Goal: Task Accomplishment & Management: Use online tool/utility

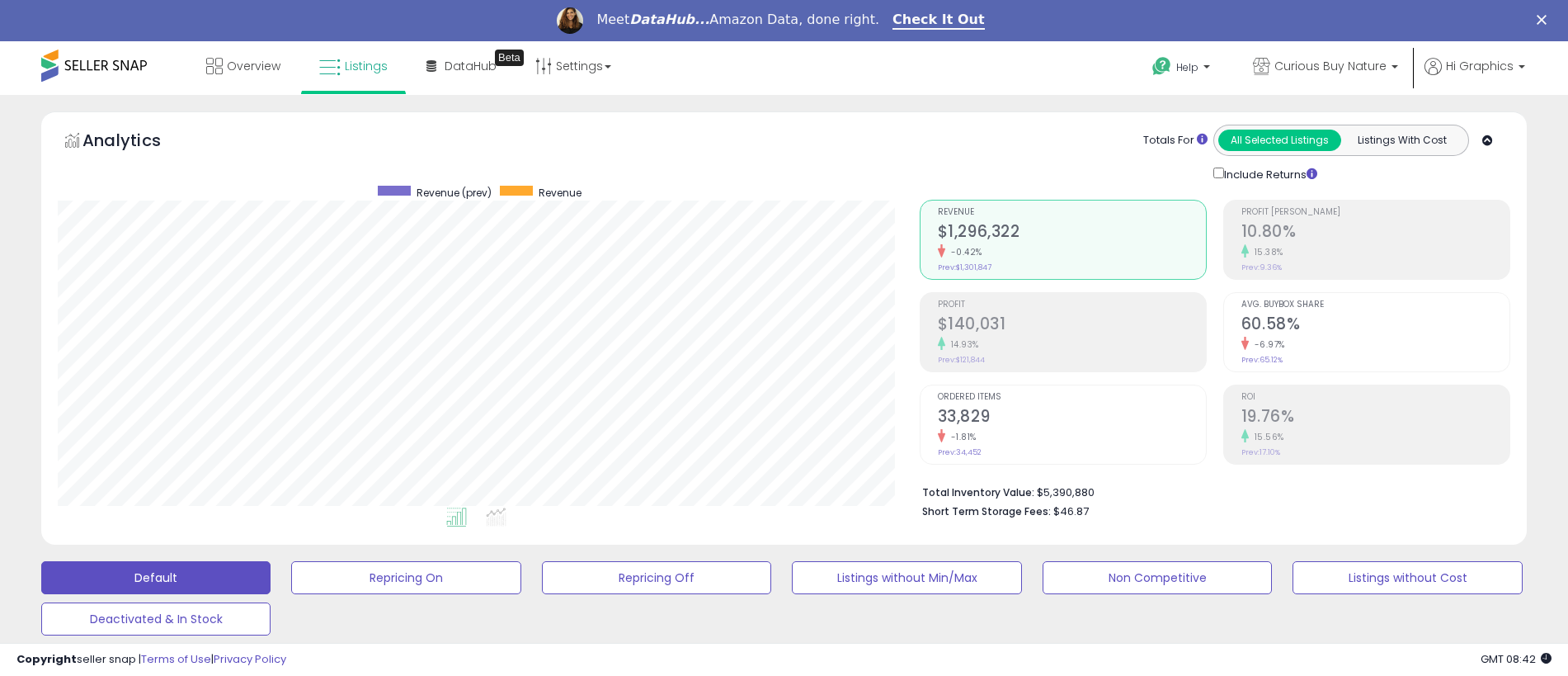
scroll to position [338, 862]
click at [1334, 66] on span "Curious Buy Nature" at bounding box center [1330, 66] width 112 height 17
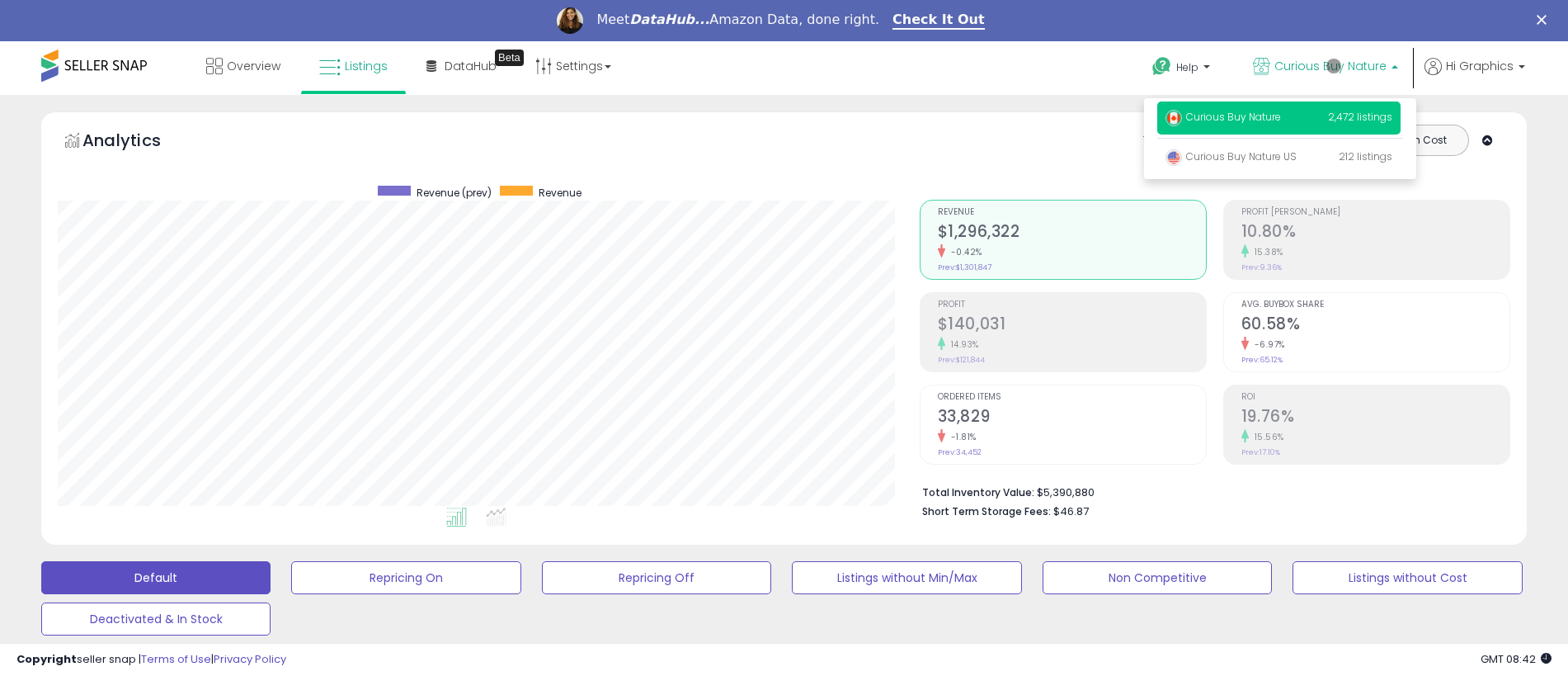
click at [1282, 119] on p "Curious Buy Nature 2,472 listings" at bounding box center [1278, 118] width 243 height 33
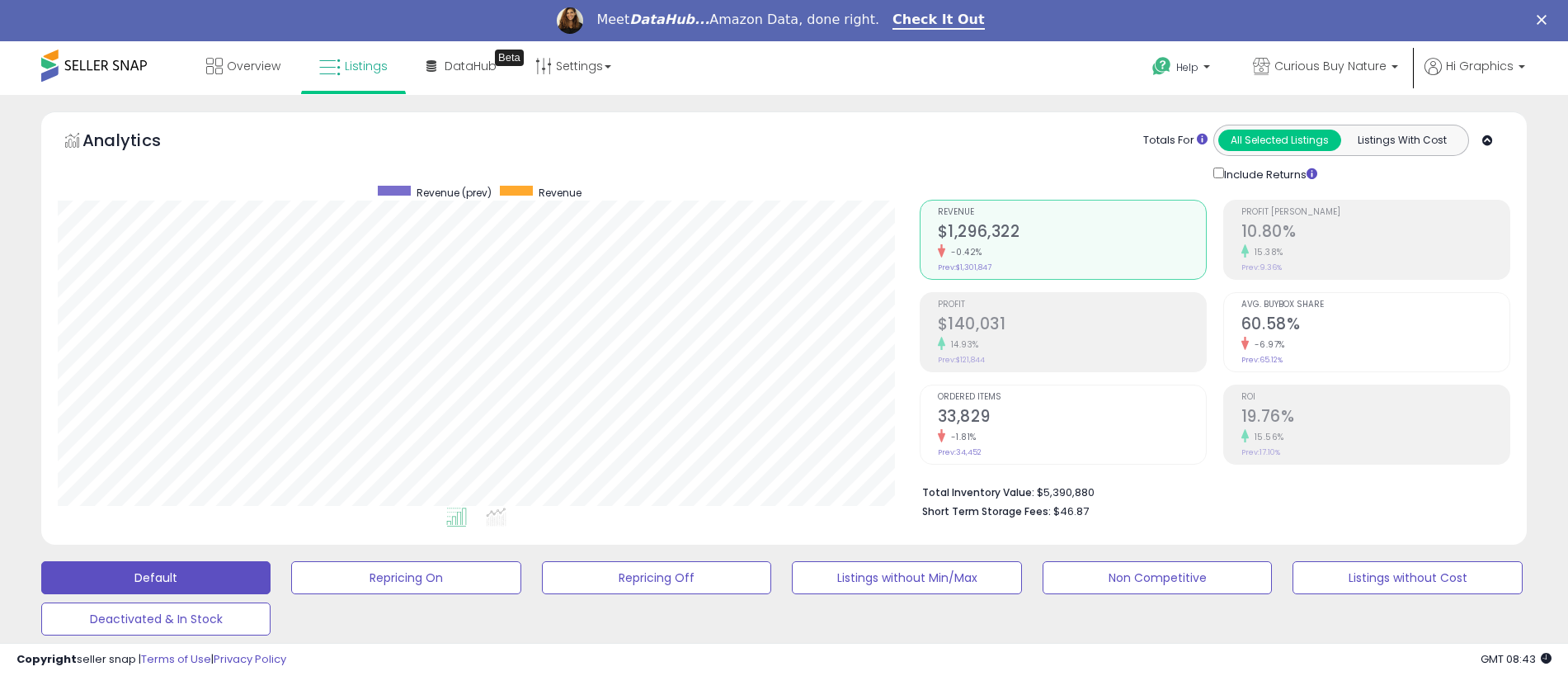
scroll to position [408, 0]
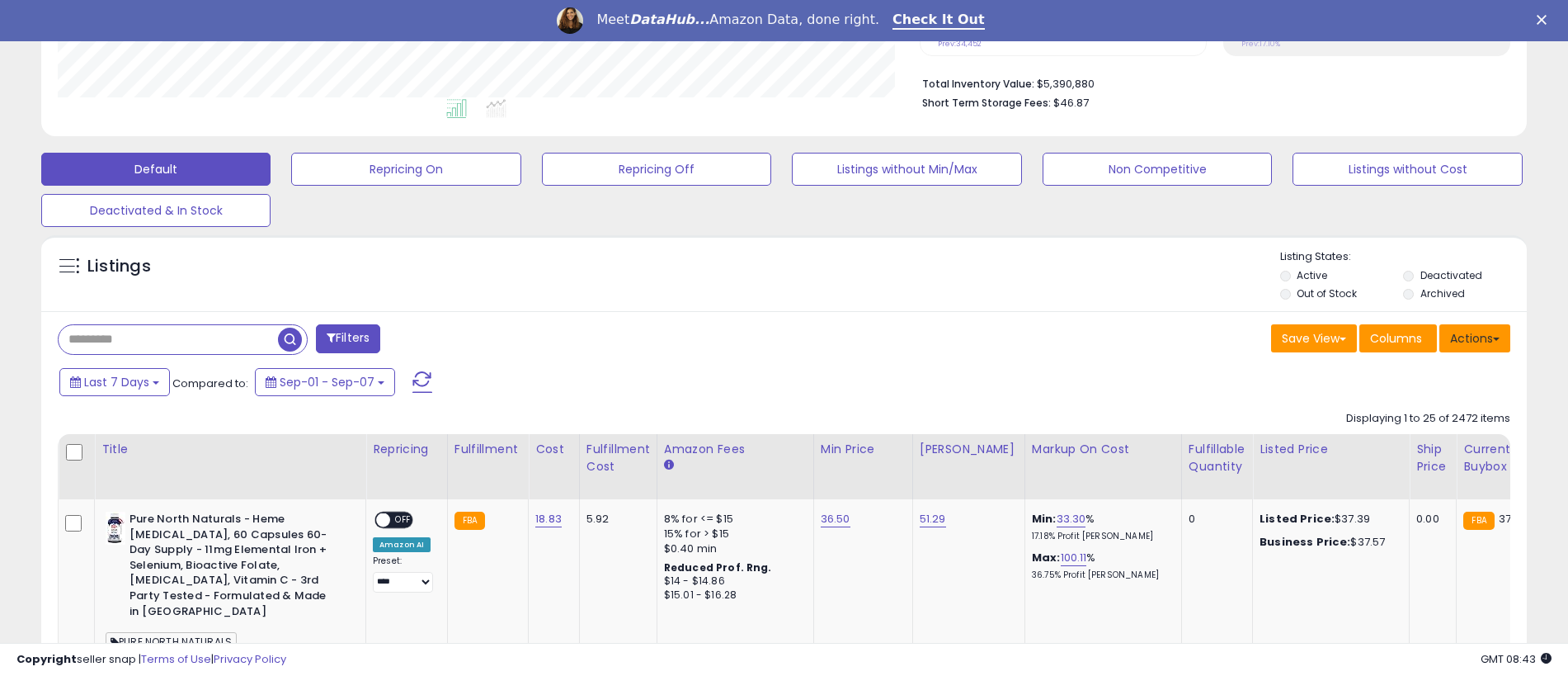
click at [1475, 338] on button "Actions" at bounding box center [1474, 338] width 71 height 28
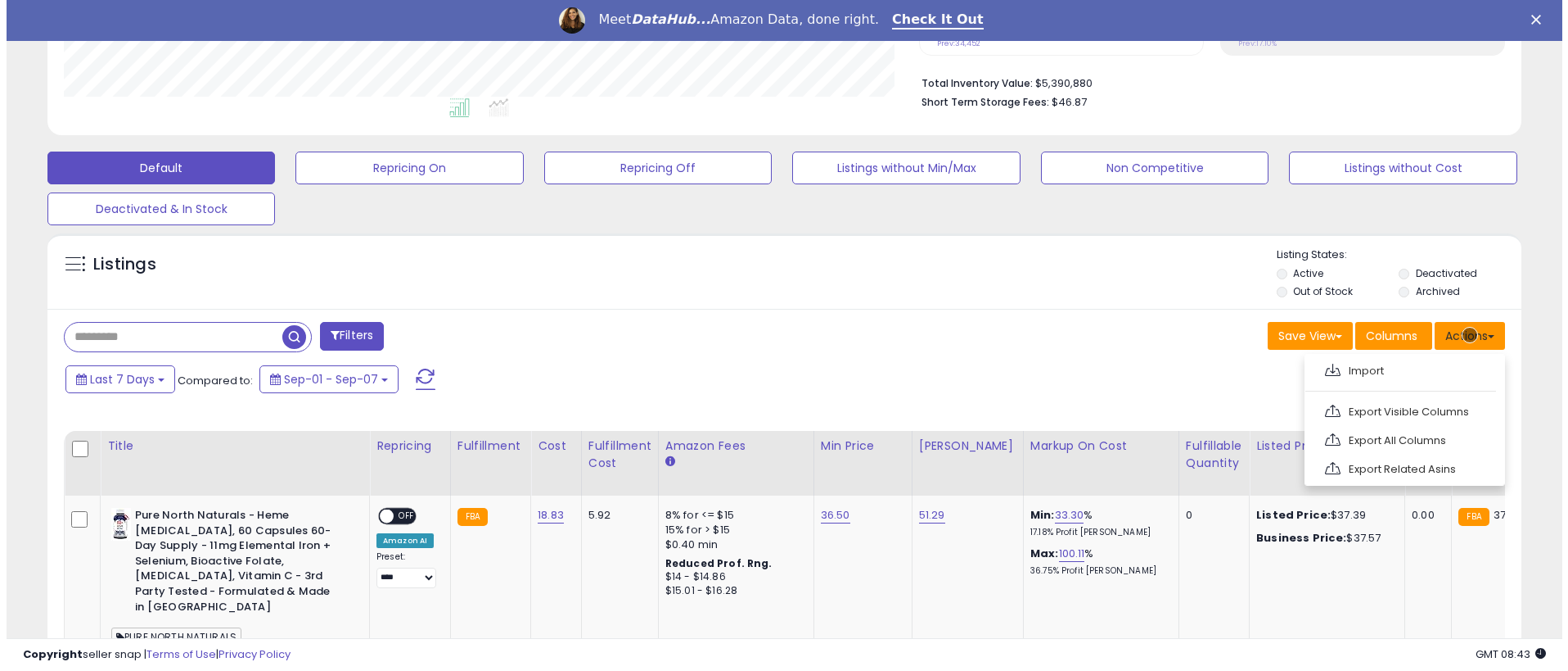
scroll to position [440, 0]
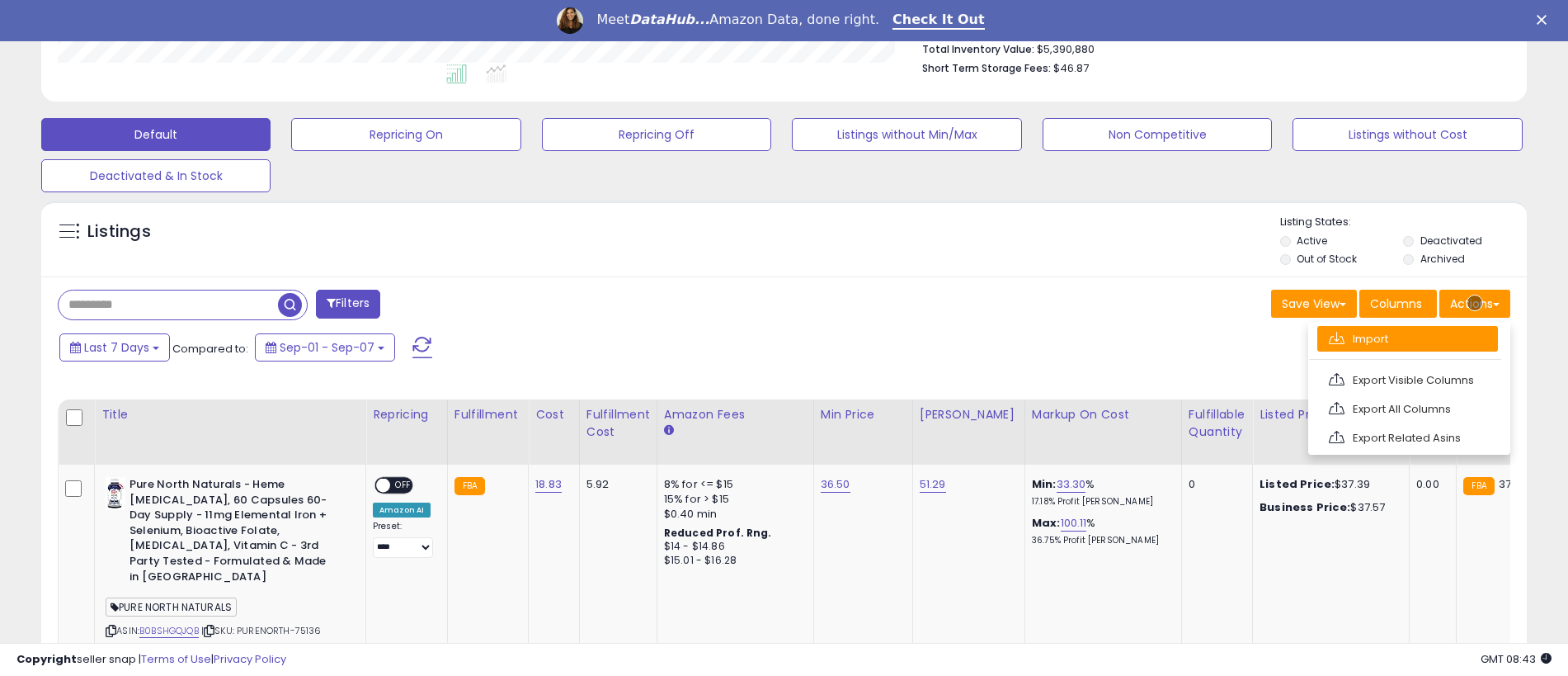
click at [1407, 338] on link "Import" at bounding box center [1407, 338] width 180 height 25
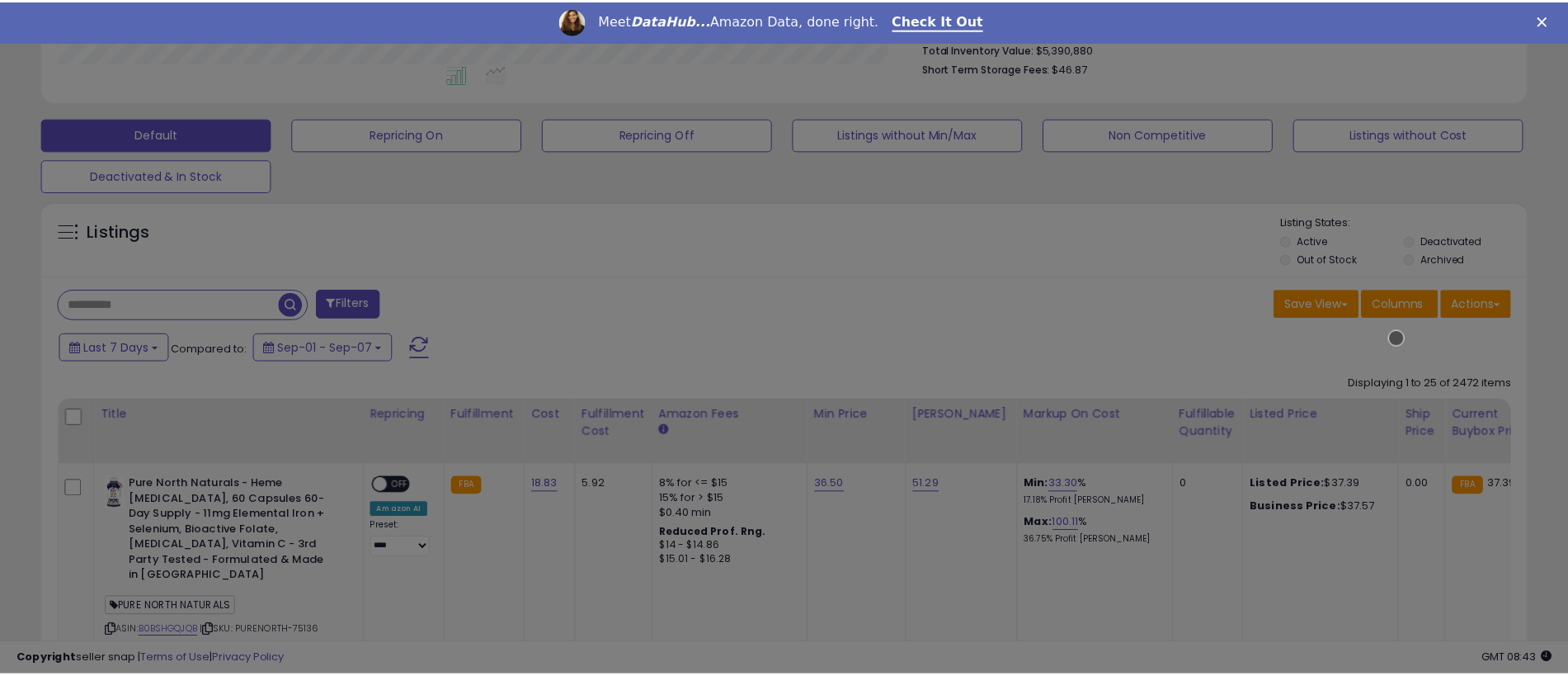
scroll to position [338, 869]
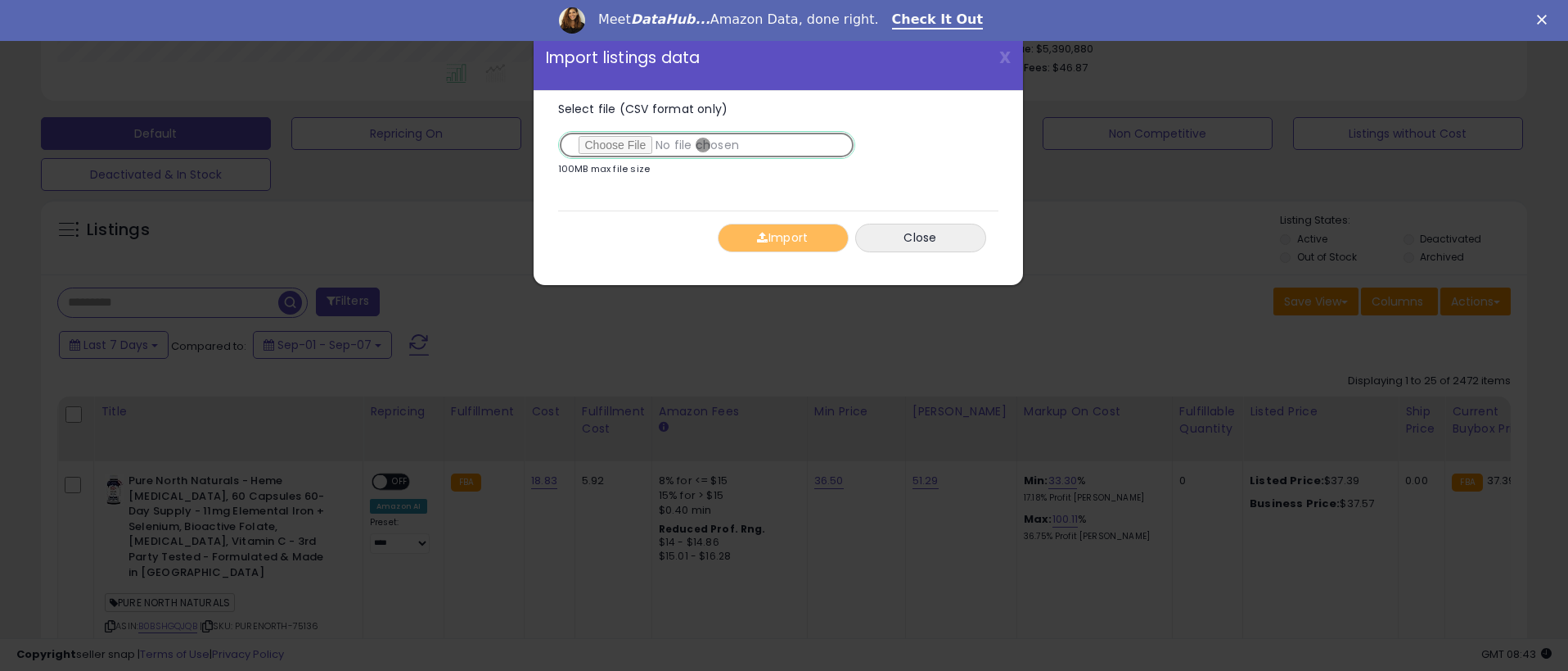
click at [703, 145] on input "Select file (CSV format only)" at bounding box center [706, 145] width 298 height 28
type input "**********"
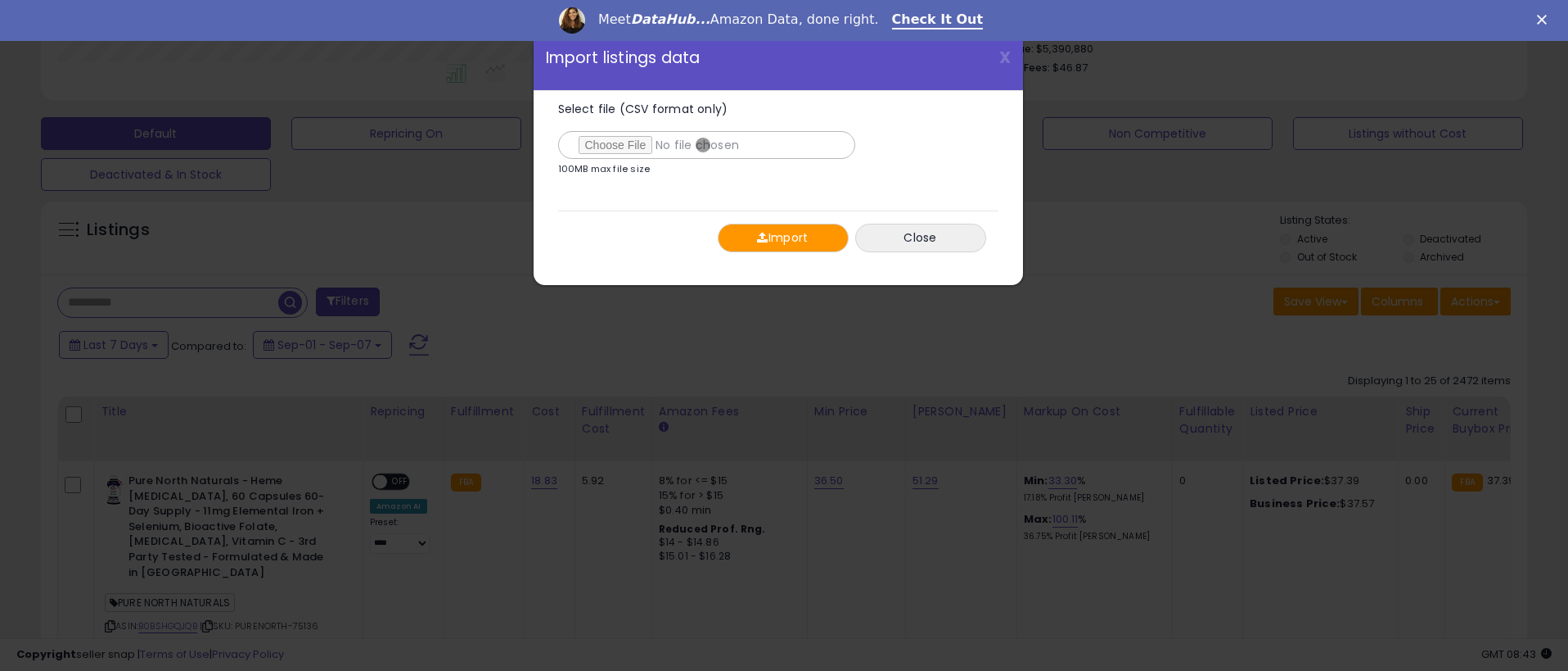
click at [783, 237] on button "Import" at bounding box center [783, 238] width 131 height 29
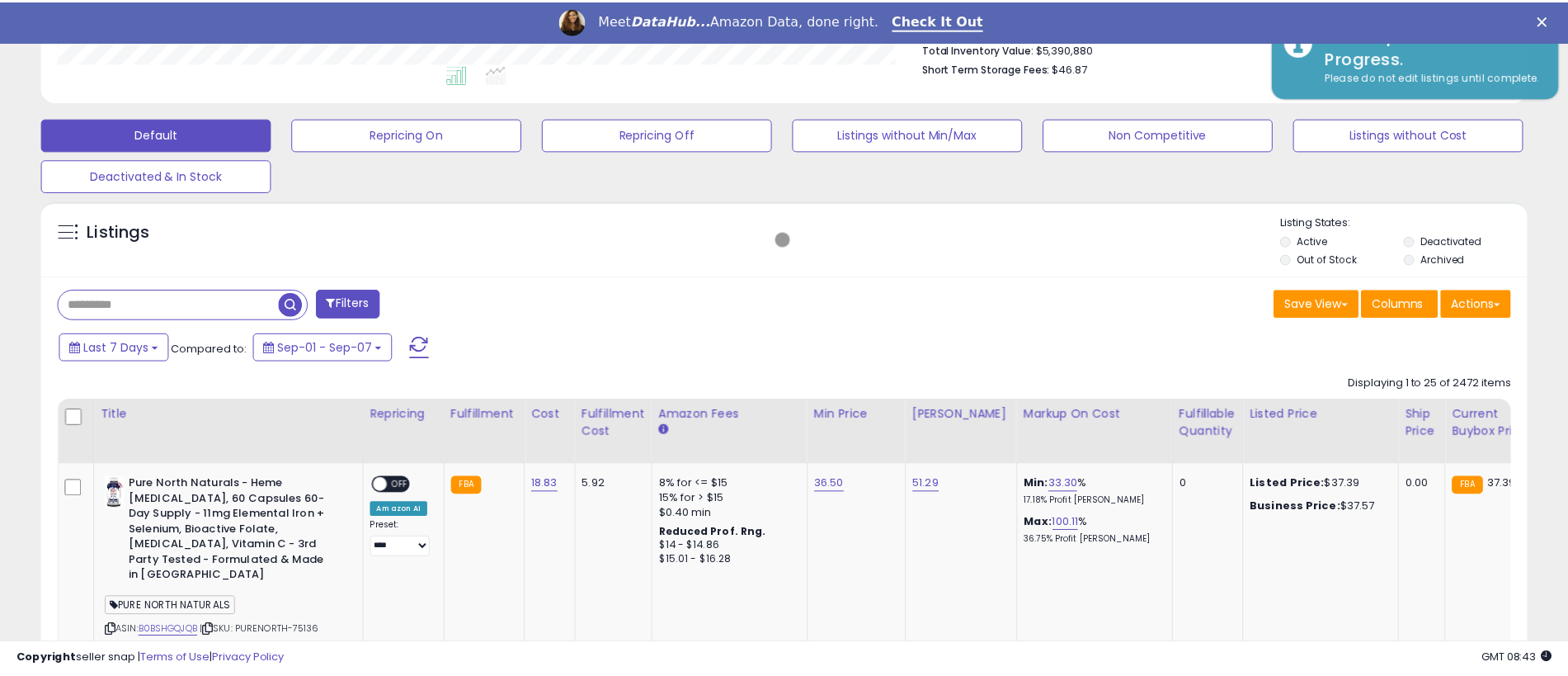
scroll to position [824602, 823950]
